Goal: Information Seeking & Learning: Find specific fact

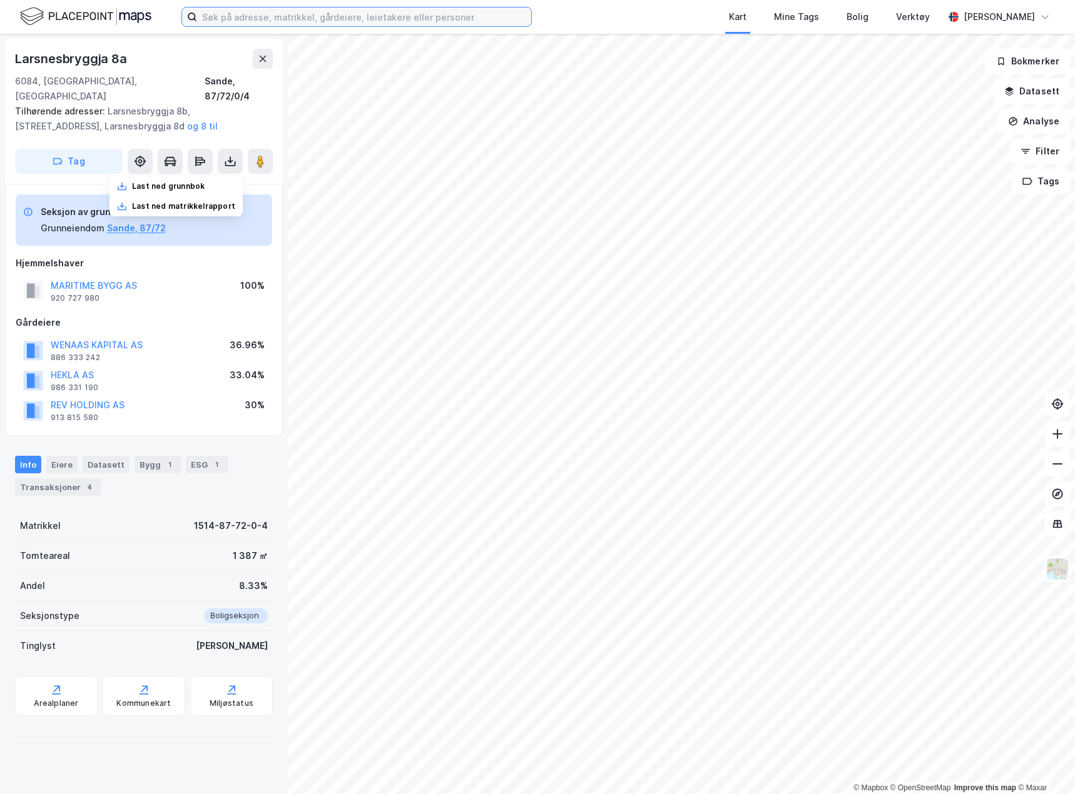
click at [241, 8] on input at bounding box center [364, 17] width 334 height 19
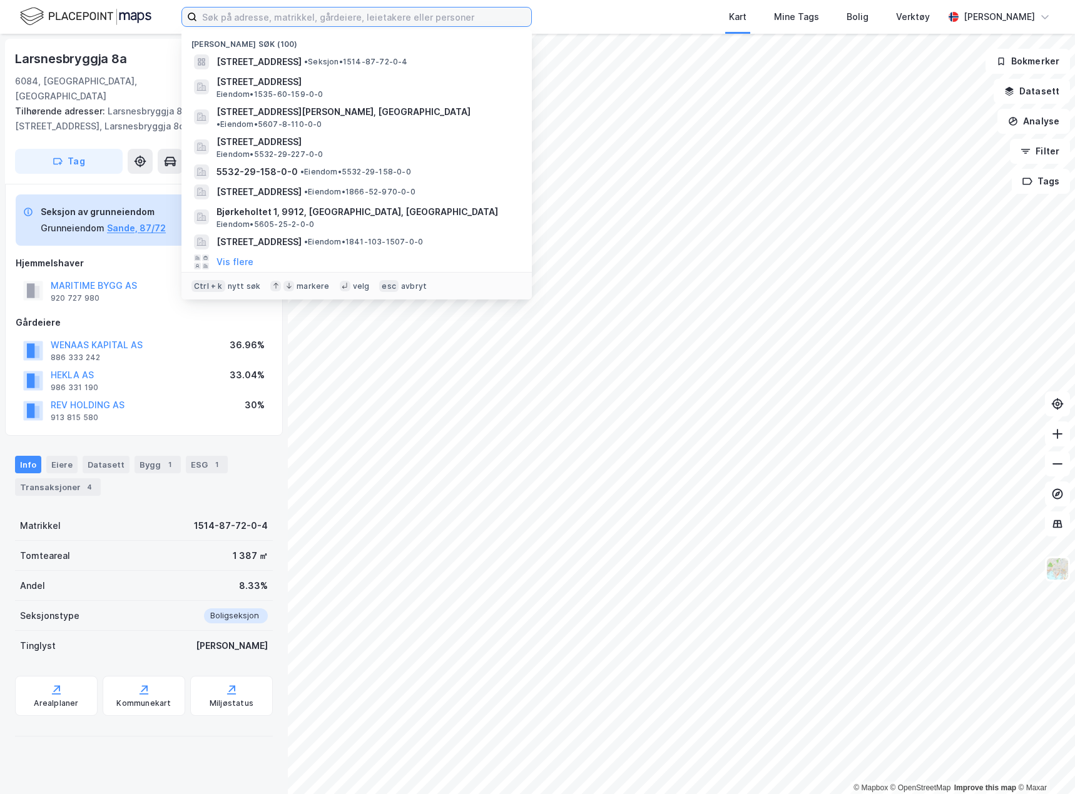
click at [337, 23] on input at bounding box center [364, 17] width 334 height 19
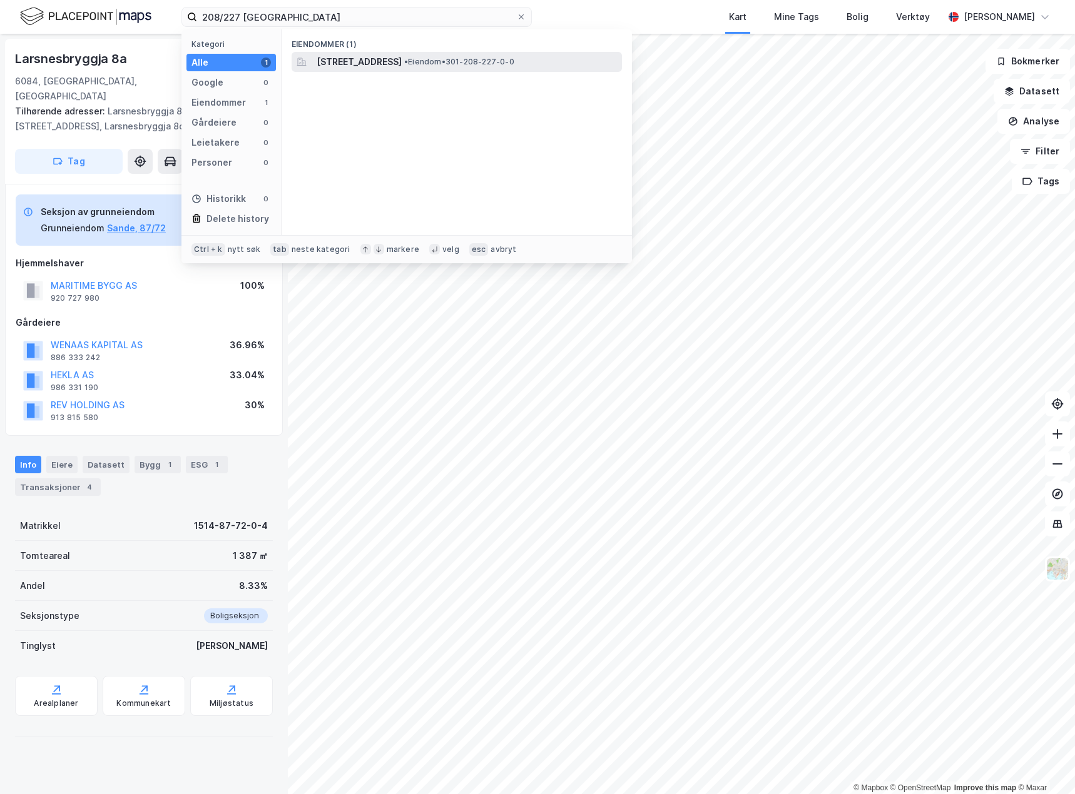
click at [360, 59] on span "[STREET_ADDRESS]" at bounding box center [358, 61] width 85 height 15
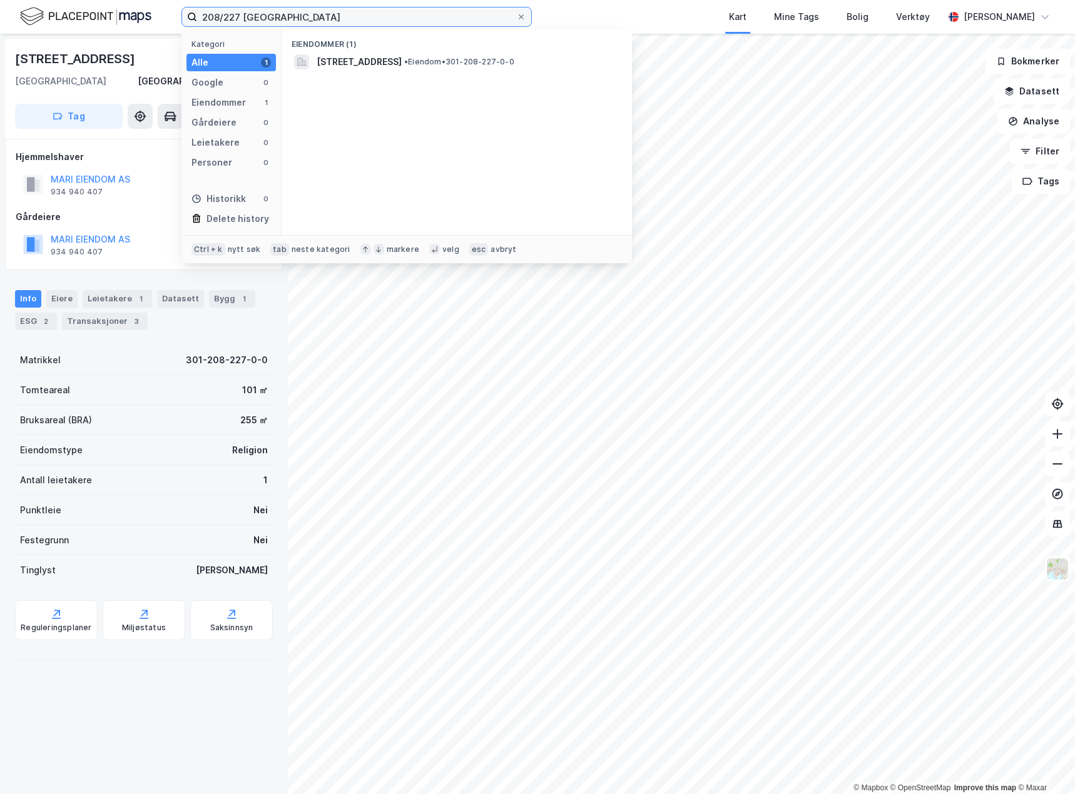
click at [283, 12] on input "208/227 [GEOGRAPHIC_DATA]" at bounding box center [356, 17] width 319 height 19
click at [231, 18] on input "208/227 [GEOGRAPHIC_DATA]" at bounding box center [356, 17] width 319 height 19
type input "208/887 [GEOGRAPHIC_DATA]"
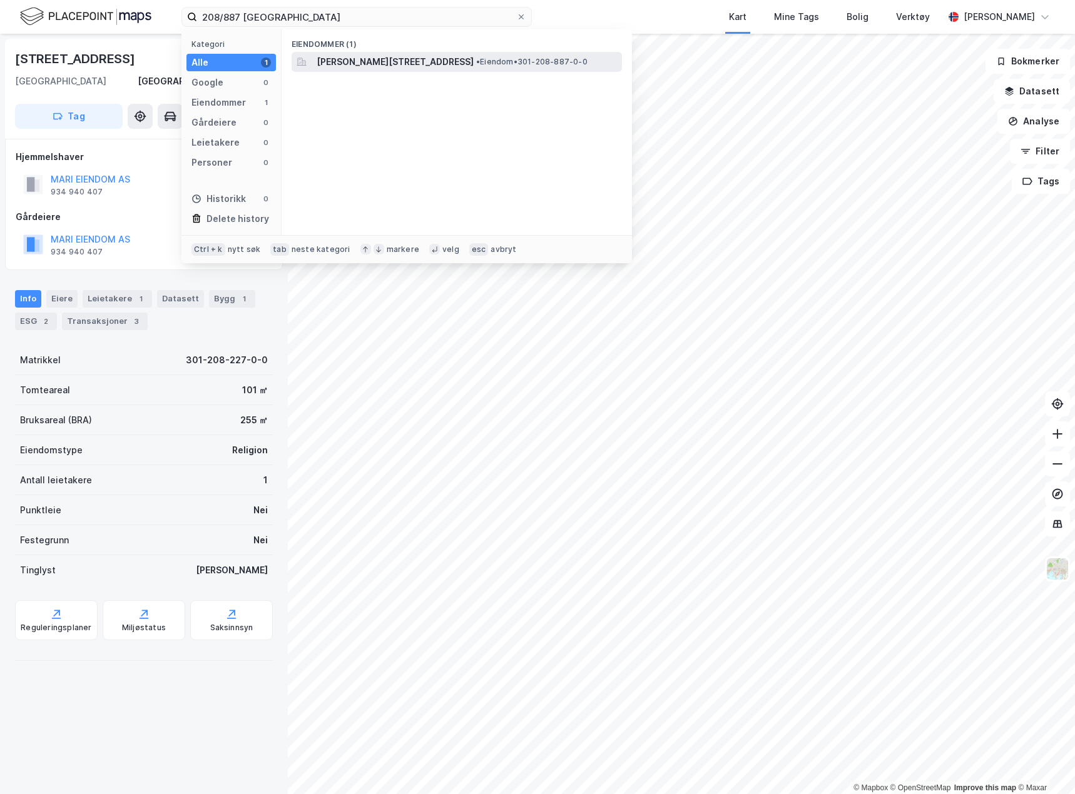
click at [408, 58] on span "[PERSON_NAME][STREET_ADDRESS]" at bounding box center [394, 61] width 157 height 15
